Goal: Task Accomplishment & Management: Use online tool/utility

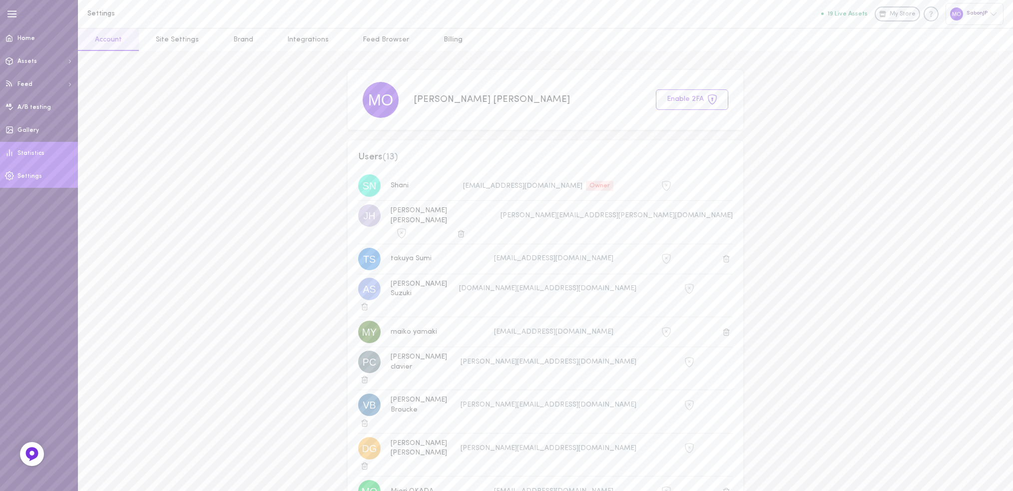
click at [34, 143] on link "Statistics" at bounding box center [39, 153] width 78 height 23
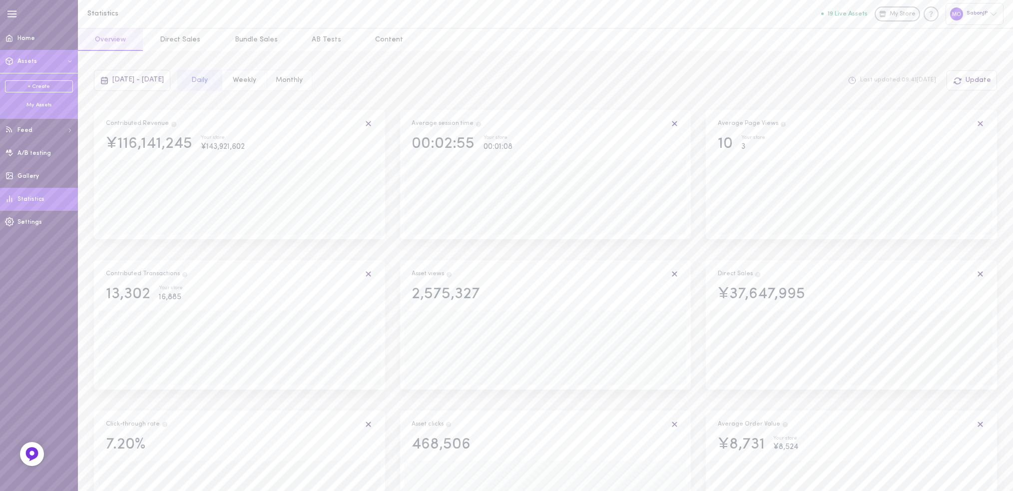
click at [40, 104] on div "My Assets" at bounding box center [39, 104] width 68 height 7
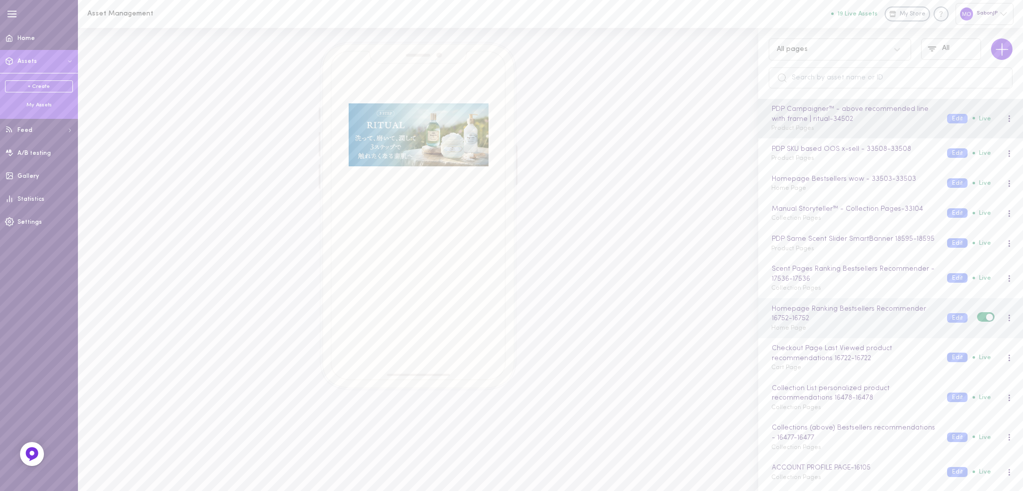
scroll to position [50, 0]
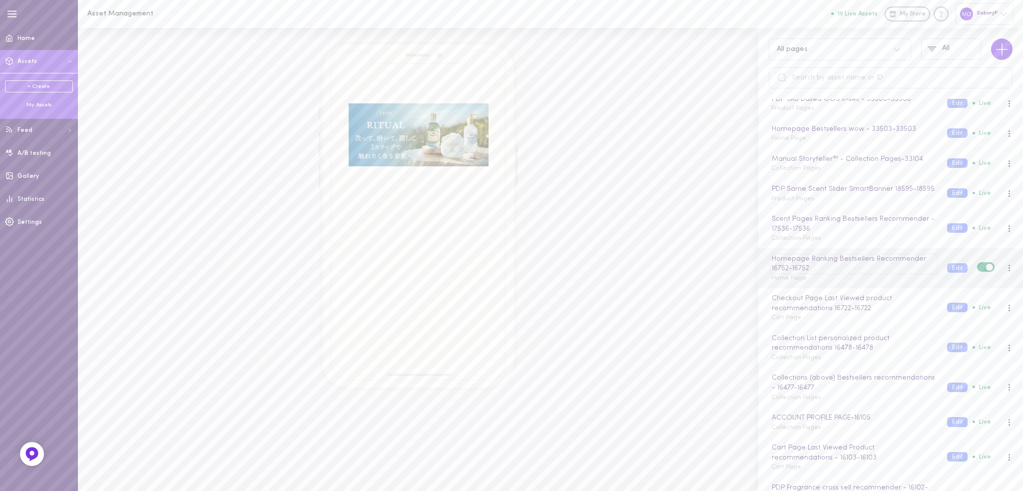
click at [818, 271] on div "Homepage Ranking Bestsellers Recommender 16752 - 16752" at bounding box center [854, 264] width 168 height 20
click at [947, 268] on button "Edit" at bounding box center [957, 262] width 20 height 9
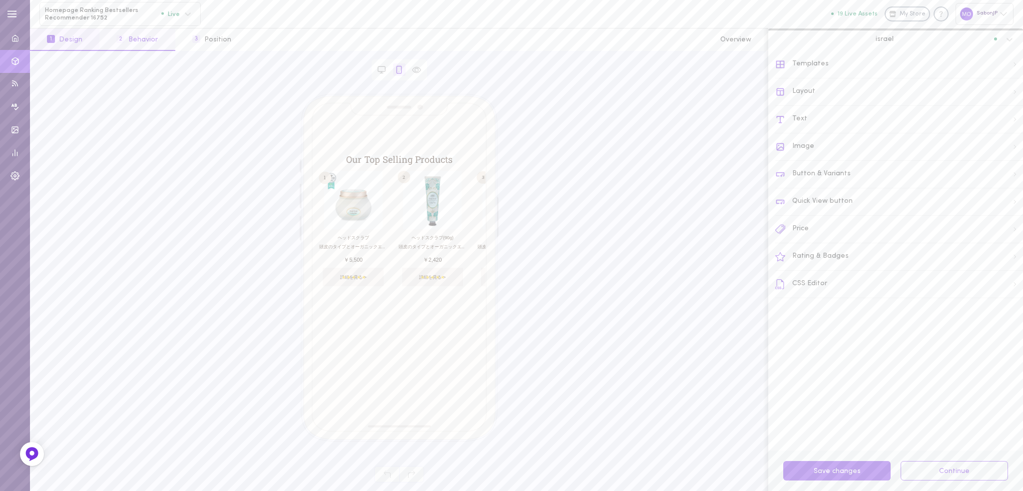
click at [137, 34] on button "2 Behavior" at bounding box center [136, 39] width 75 height 22
